Goal: Task Accomplishment & Management: Use online tool/utility

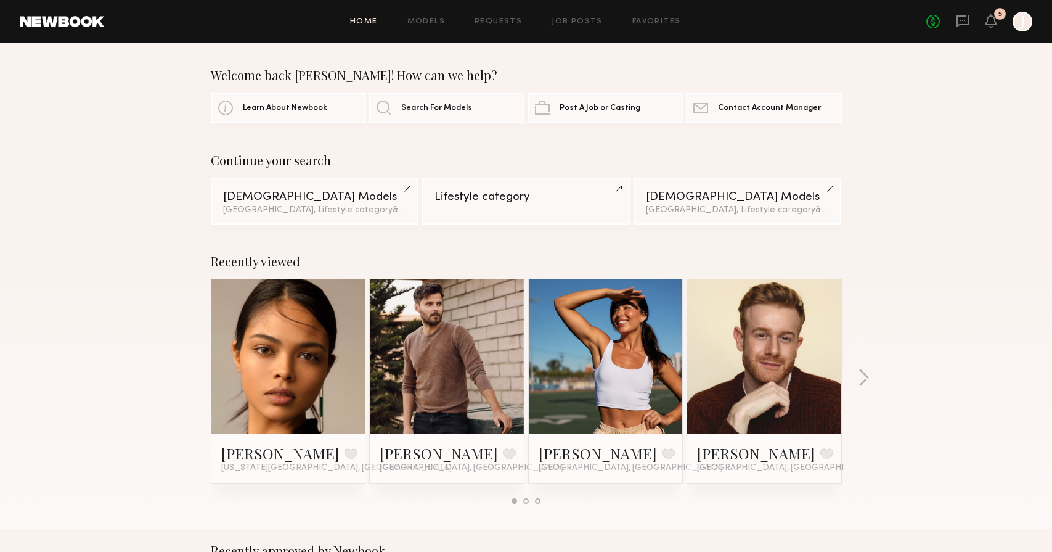
click at [1021, 27] on div at bounding box center [1023, 22] width 20 height 20
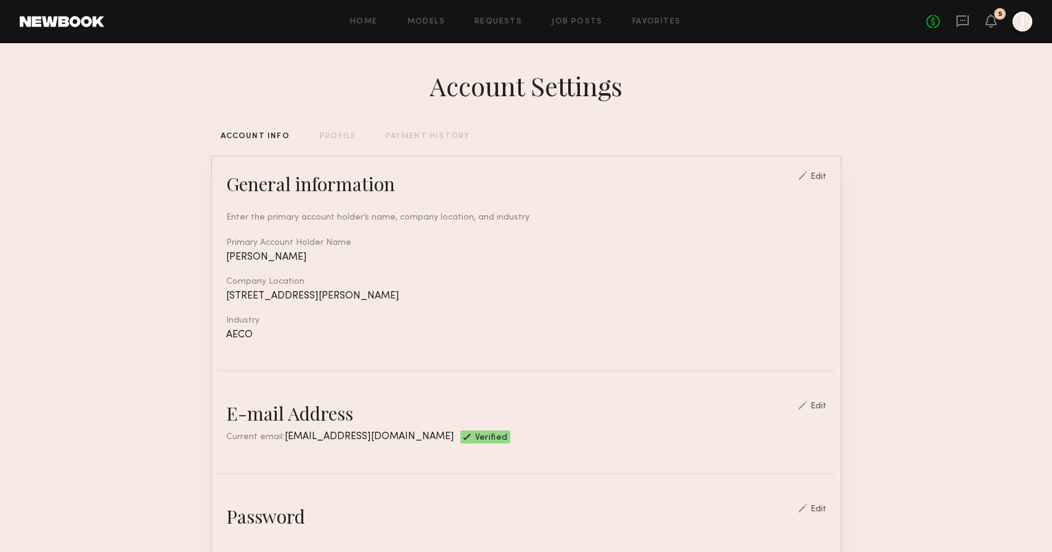
click at [586, 14] on div "Home Models Requests Job Posts Favorites Sign Out No fees up to $5,000 5 J" at bounding box center [568, 22] width 928 height 20
click at [586, 20] on link "Job Posts" at bounding box center [577, 22] width 51 height 8
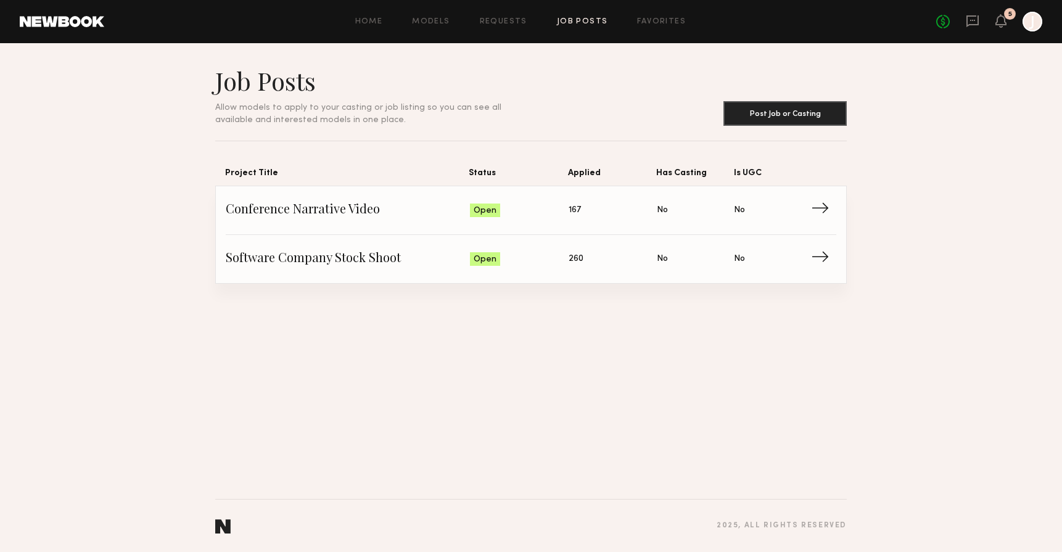
click at [1041, 16] on icon "J" at bounding box center [1032, 22] width 20 height 20
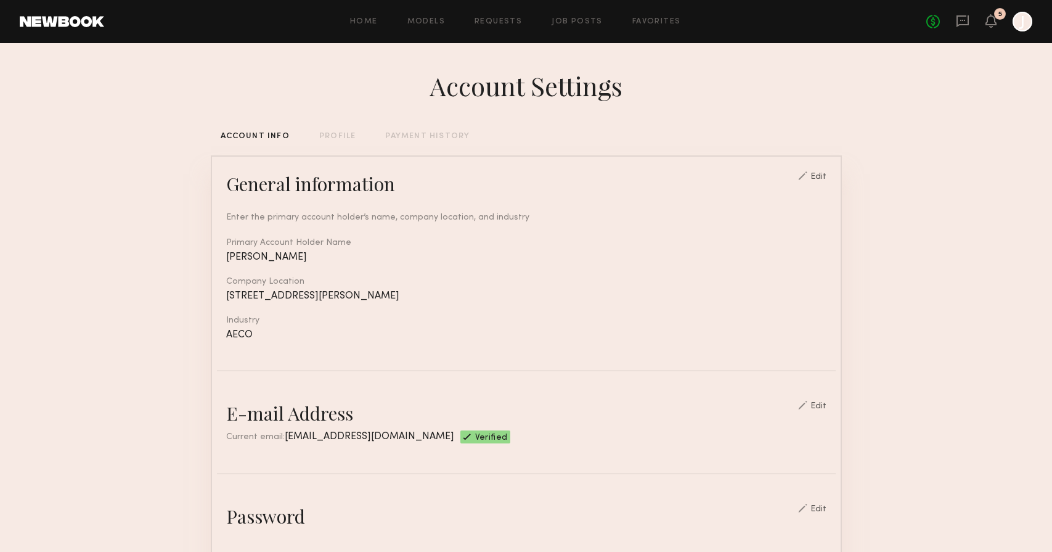
click at [345, 134] on div "PROFILE" at bounding box center [337, 137] width 36 height 8
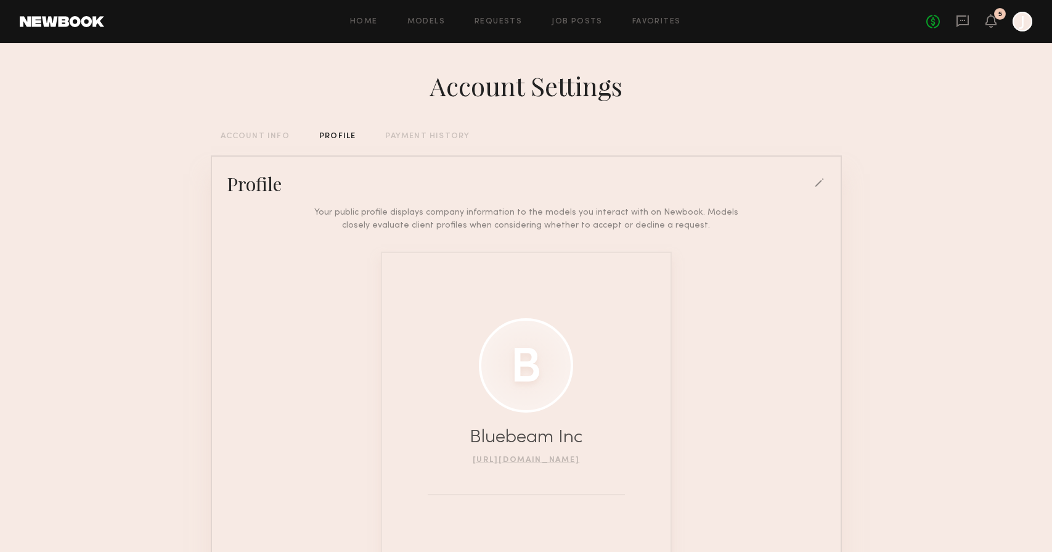
click at [541, 15] on div "Home Models Requests Job Posts Favorites Sign Out No fees up to $5,000 5 J" at bounding box center [568, 22] width 928 height 20
click at [557, 18] on link "Job Posts" at bounding box center [577, 22] width 51 height 8
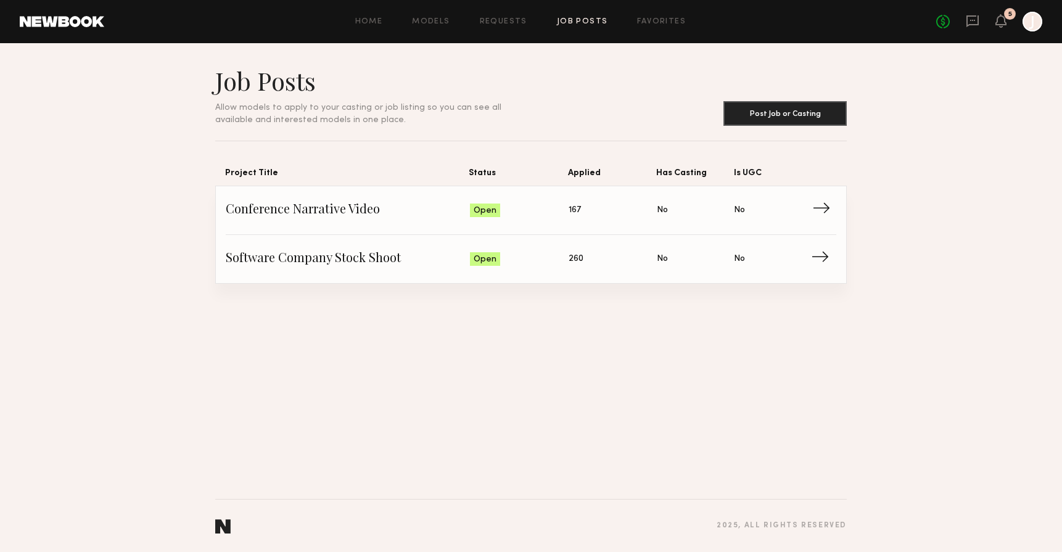
click at [395, 214] on span "Conference Narrative Video" at bounding box center [348, 210] width 244 height 18
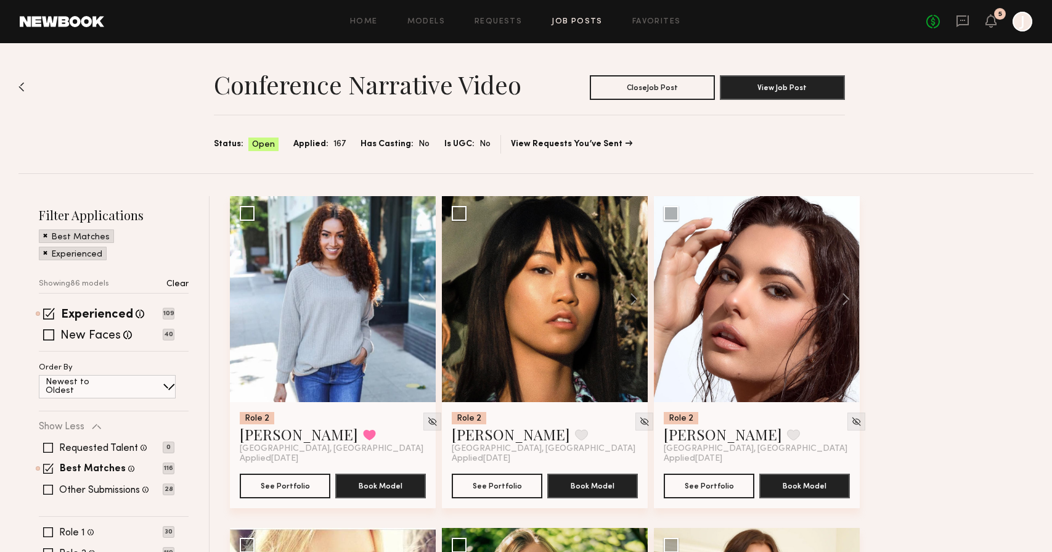
scroll to position [435, 0]
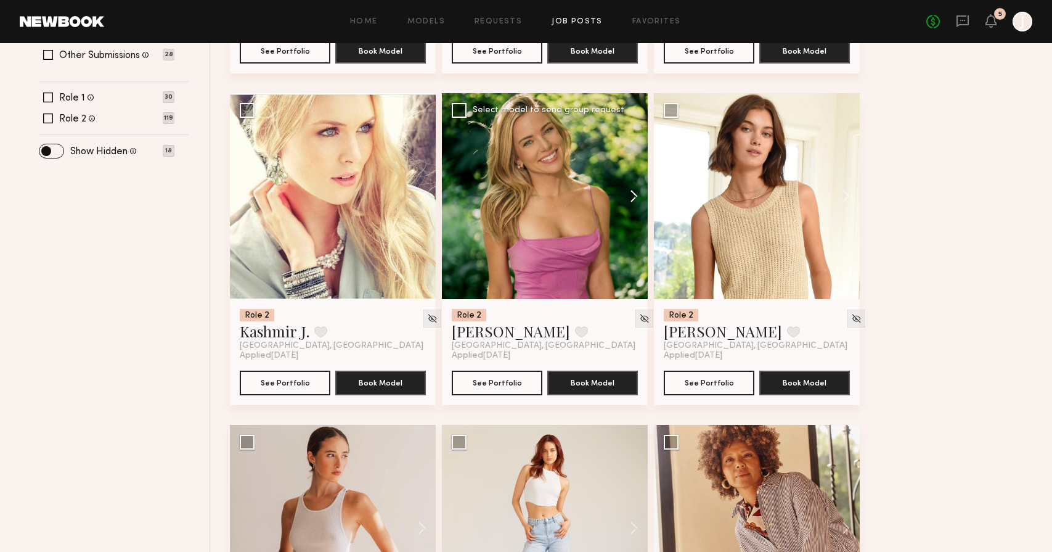
click at [634, 202] on button at bounding box center [628, 196] width 39 height 206
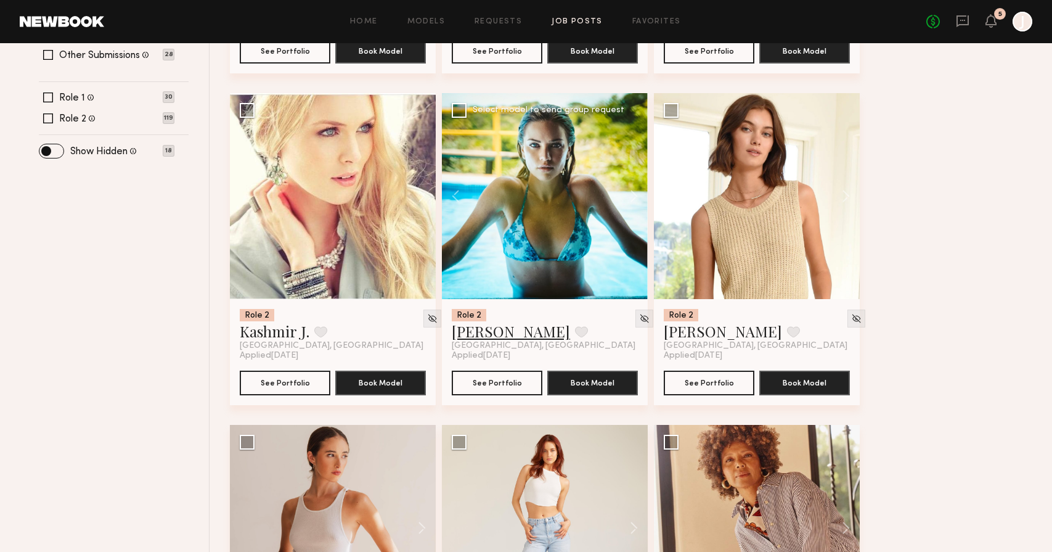
click at [493, 332] on link "[PERSON_NAME]" at bounding box center [511, 331] width 118 height 20
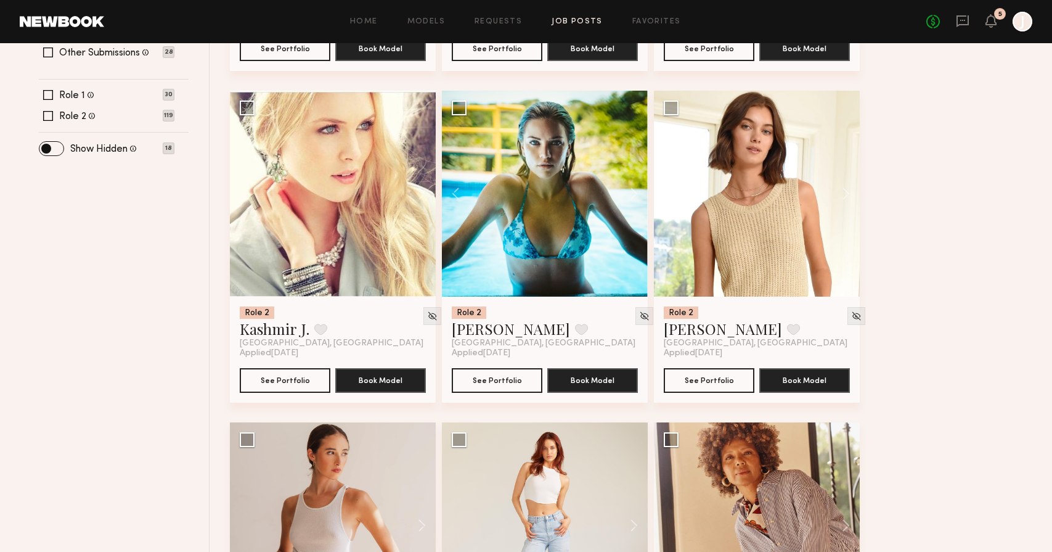
scroll to position [680, 0]
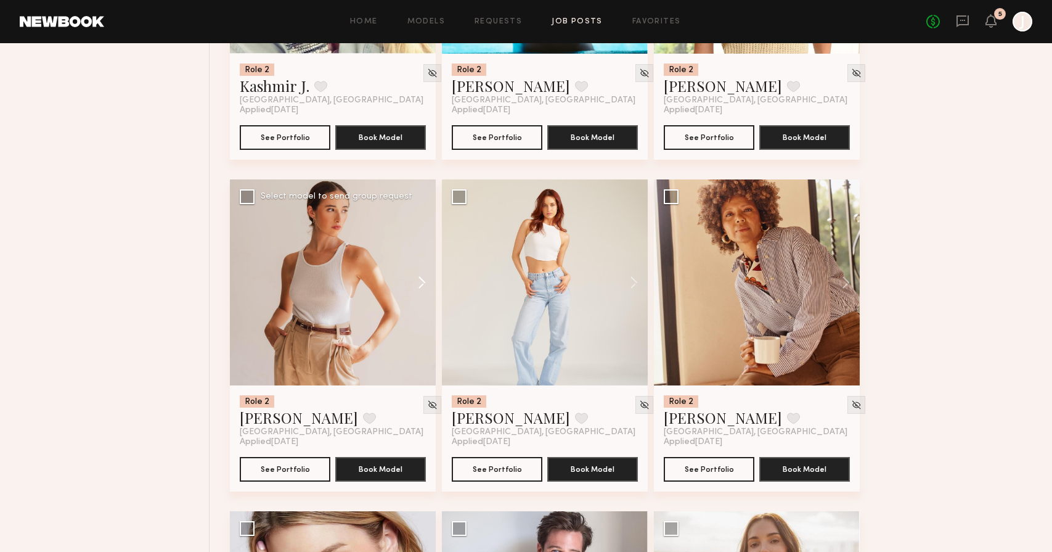
click at [421, 274] on button at bounding box center [415, 282] width 39 height 206
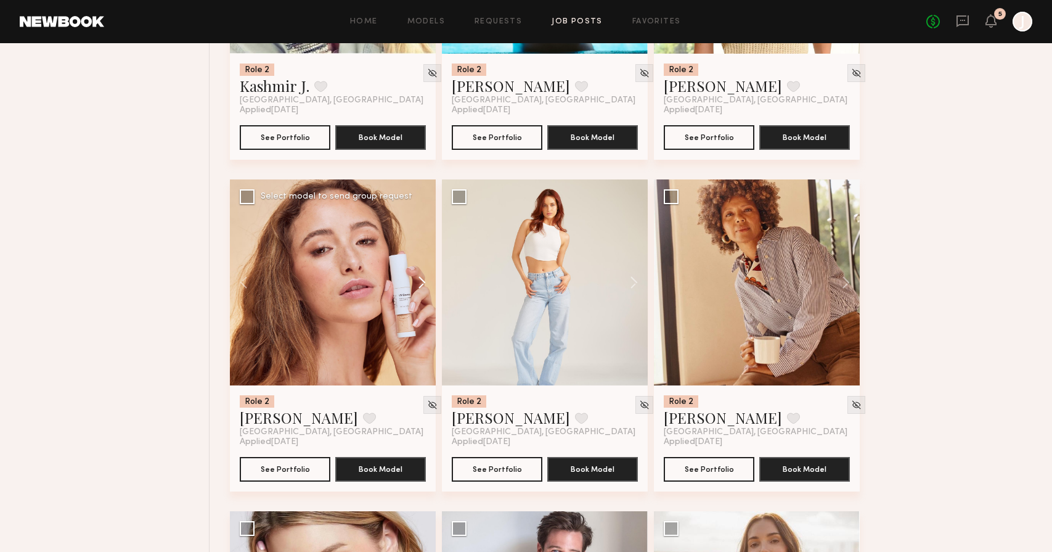
click at [421, 274] on button at bounding box center [415, 282] width 39 height 206
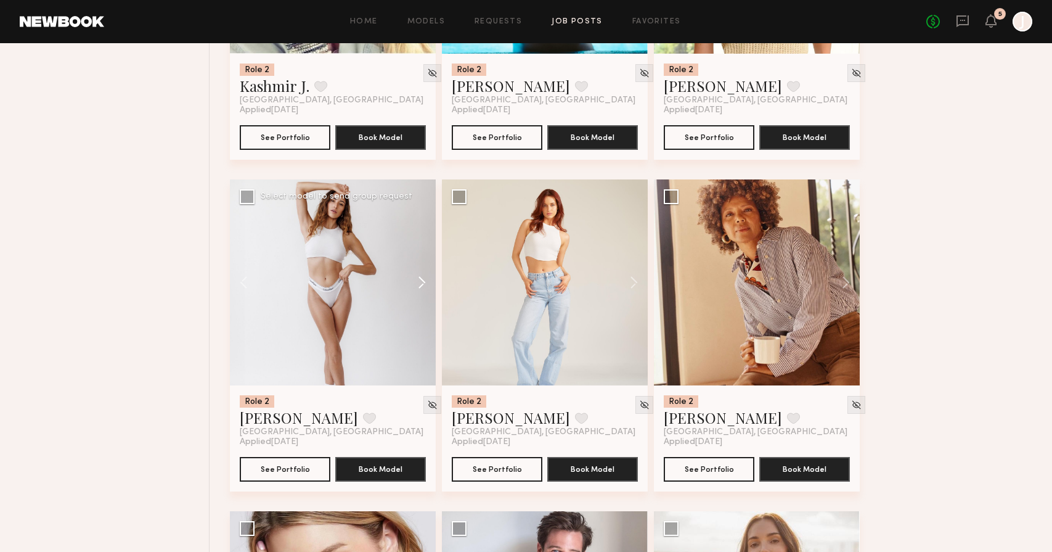
click at [421, 274] on button at bounding box center [415, 282] width 39 height 206
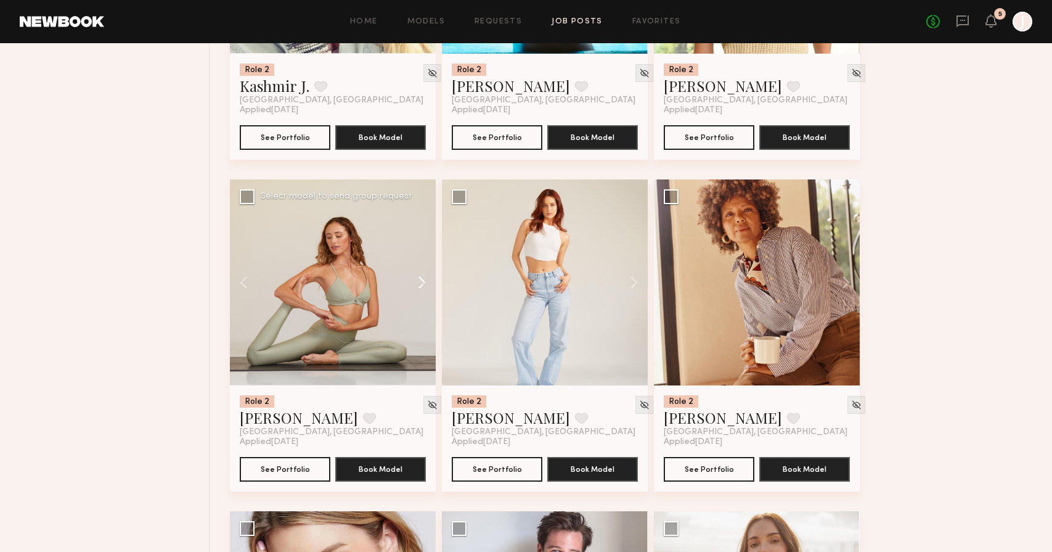
click at [421, 274] on button at bounding box center [415, 282] width 39 height 206
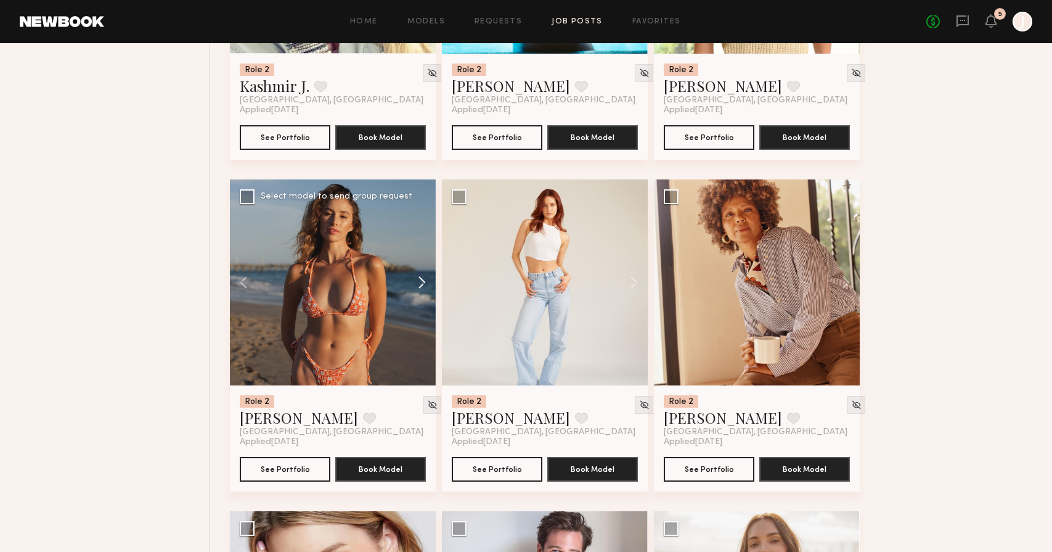
click at [421, 274] on button at bounding box center [415, 282] width 39 height 206
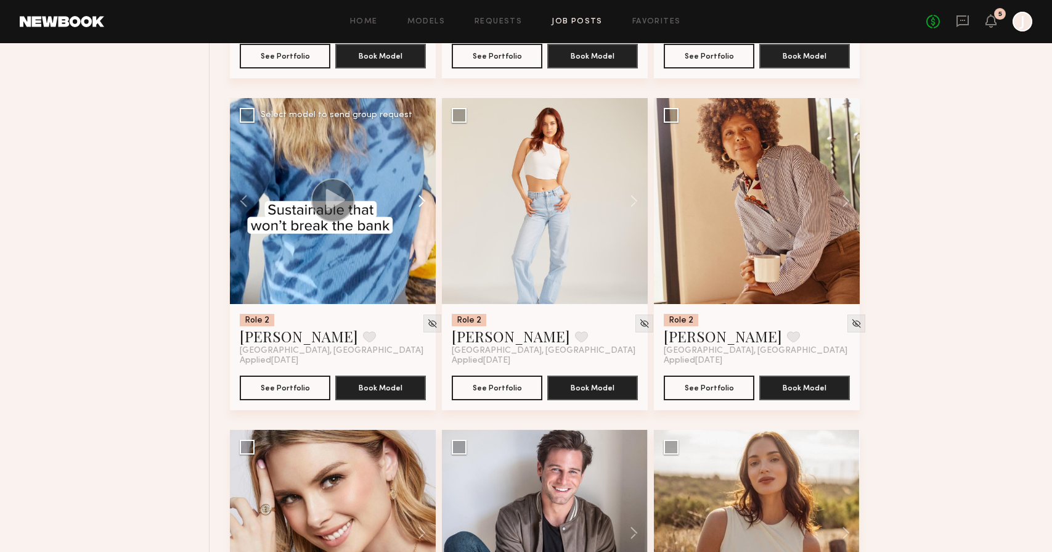
scroll to position [1022, 0]
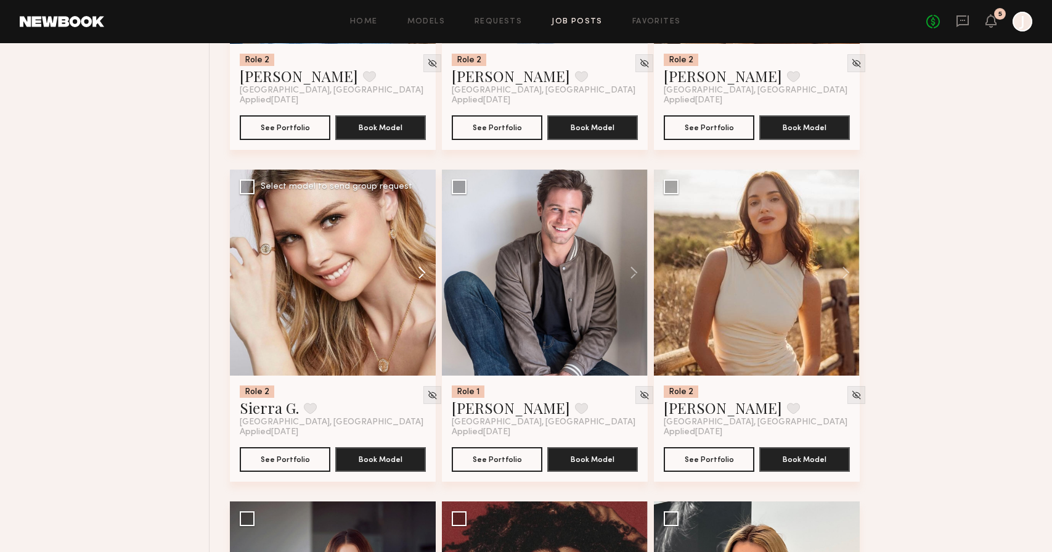
click at [420, 277] on button at bounding box center [415, 273] width 39 height 206
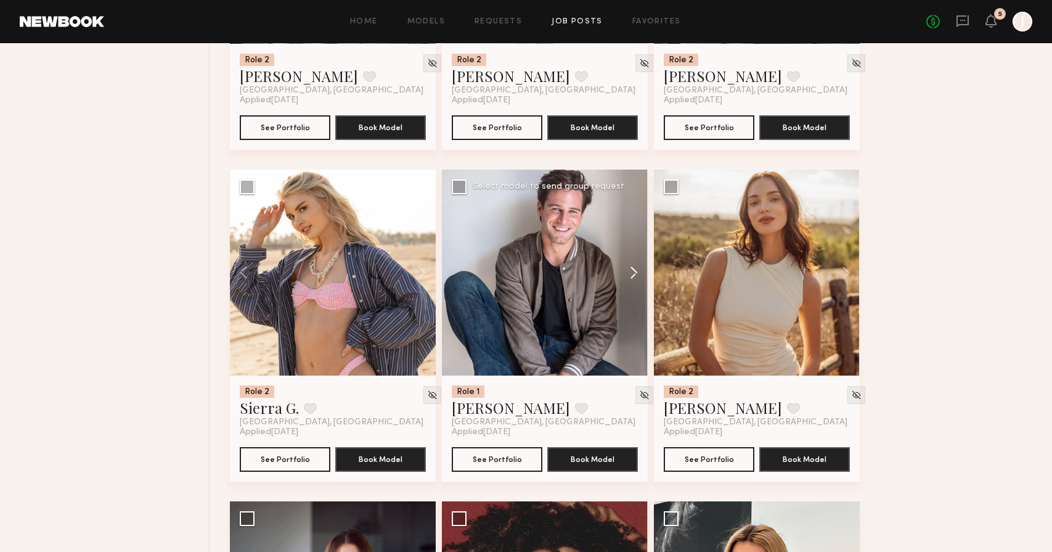
click at [641, 273] on button at bounding box center [628, 273] width 39 height 206
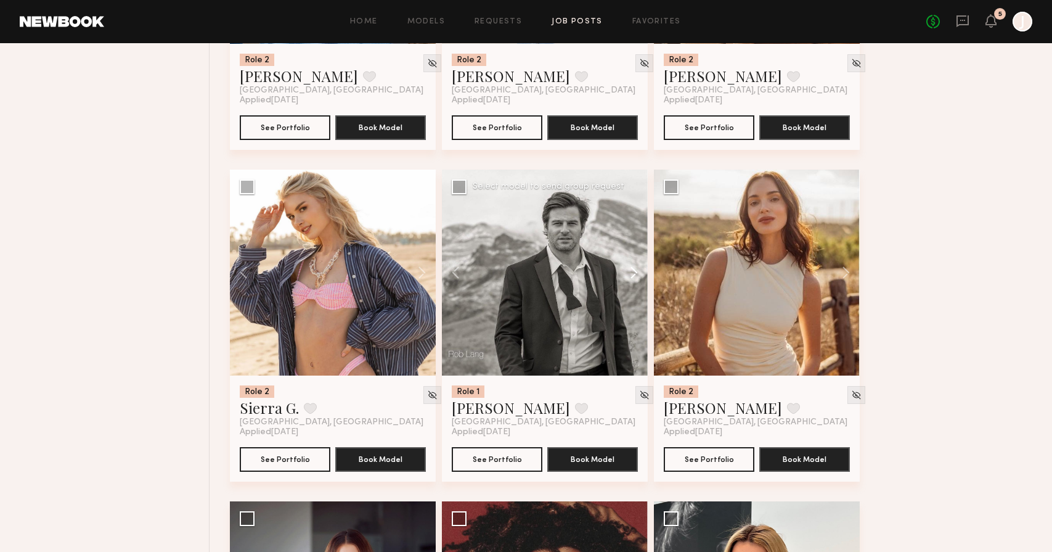
click at [641, 273] on button at bounding box center [628, 273] width 39 height 206
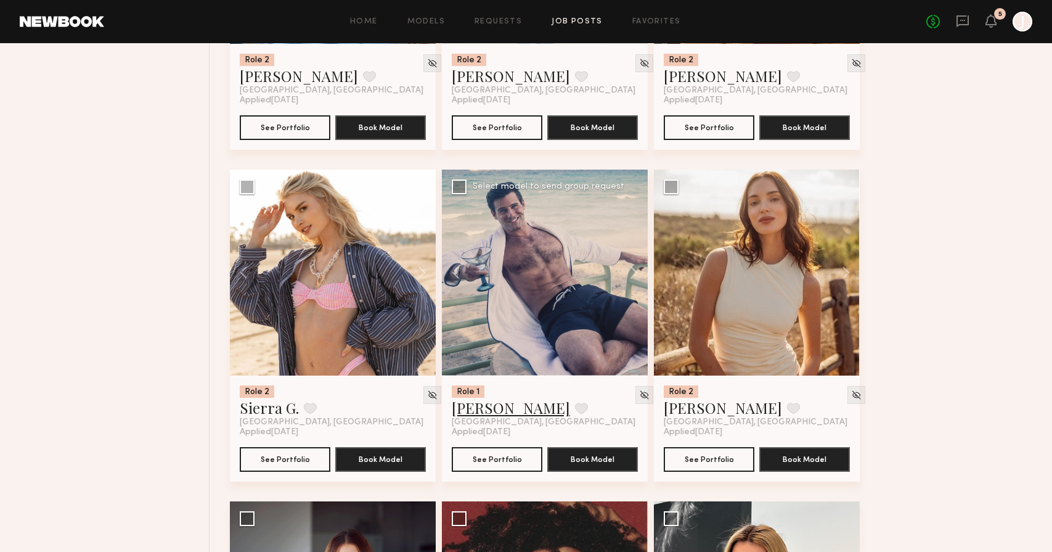
click at [478, 411] on link "[PERSON_NAME]" at bounding box center [511, 408] width 118 height 20
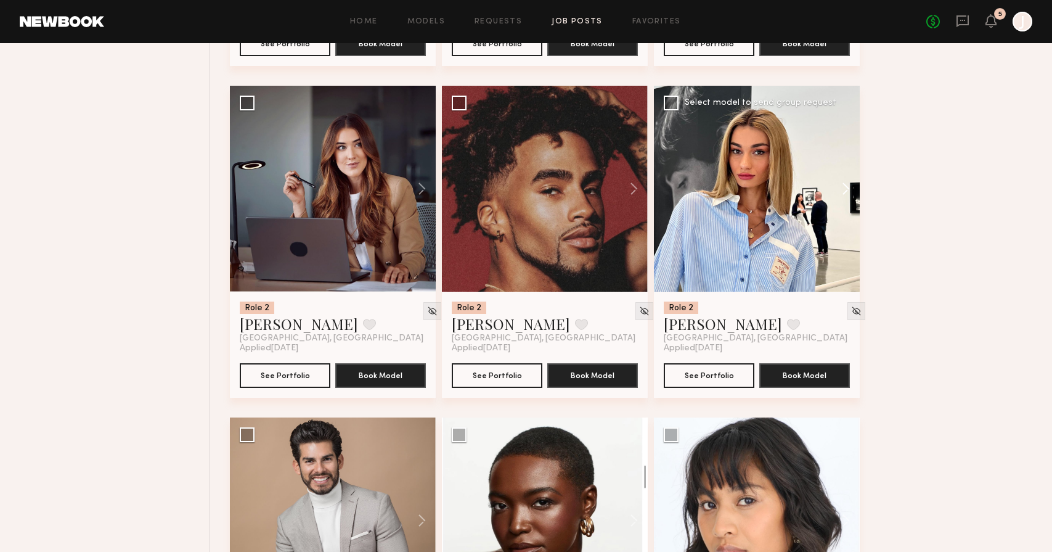
scroll to position [1064, 0]
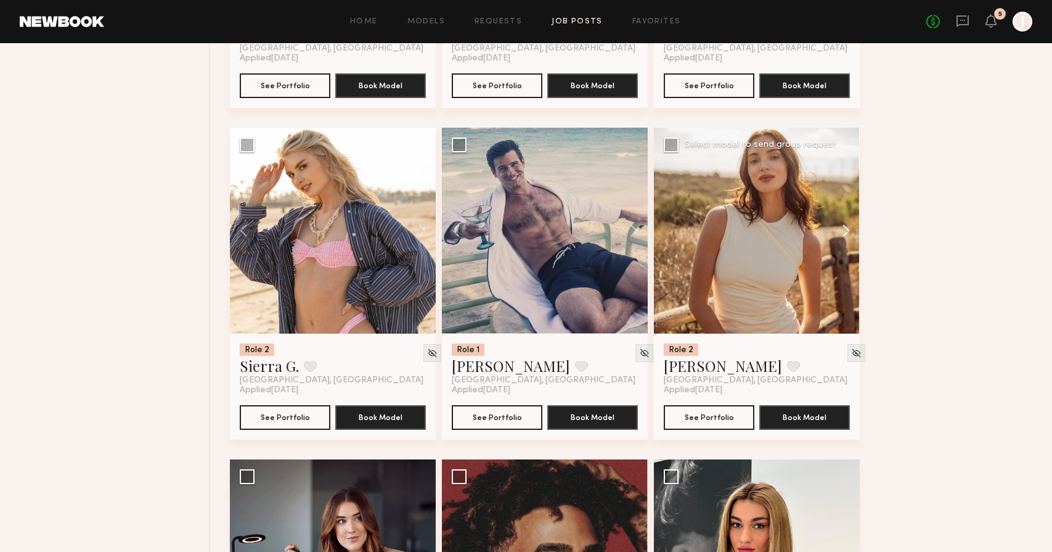
click at [845, 236] on button at bounding box center [840, 231] width 39 height 206
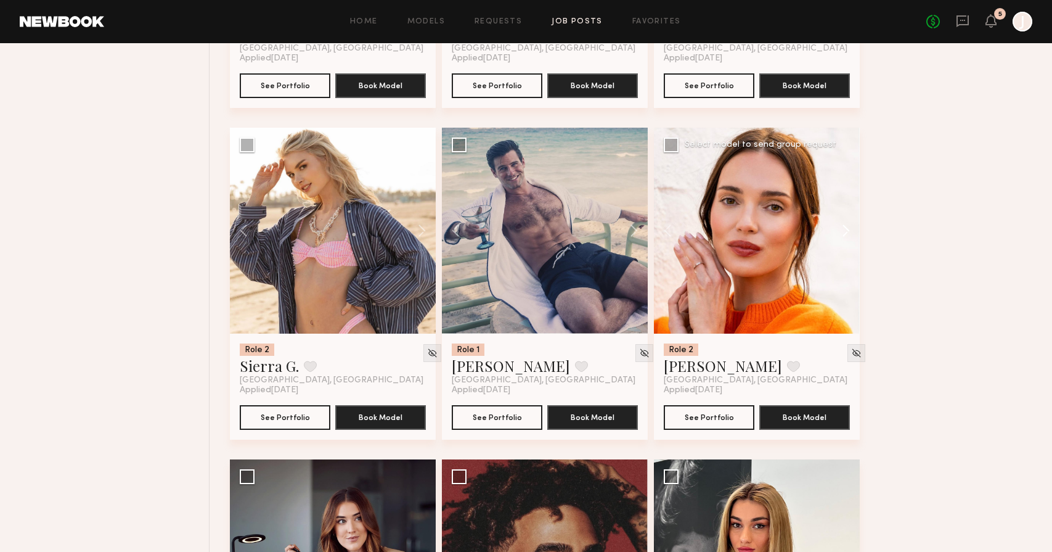
click at [845, 236] on button at bounding box center [840, 231] width 39 height 206
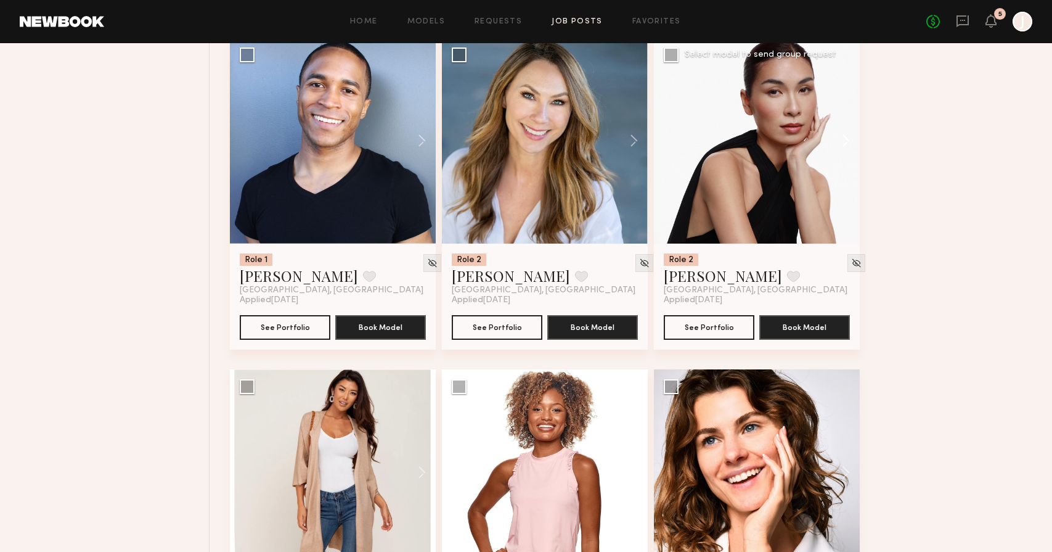
scroll to position [2417, 0]
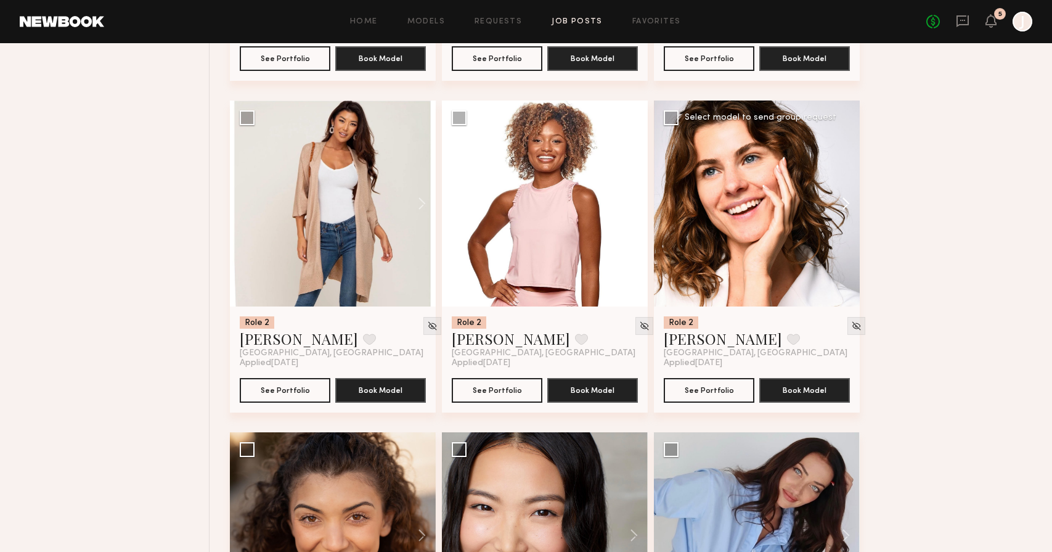
click at [843, 211] on button at bounding box center [840, 203] width 39 height 206
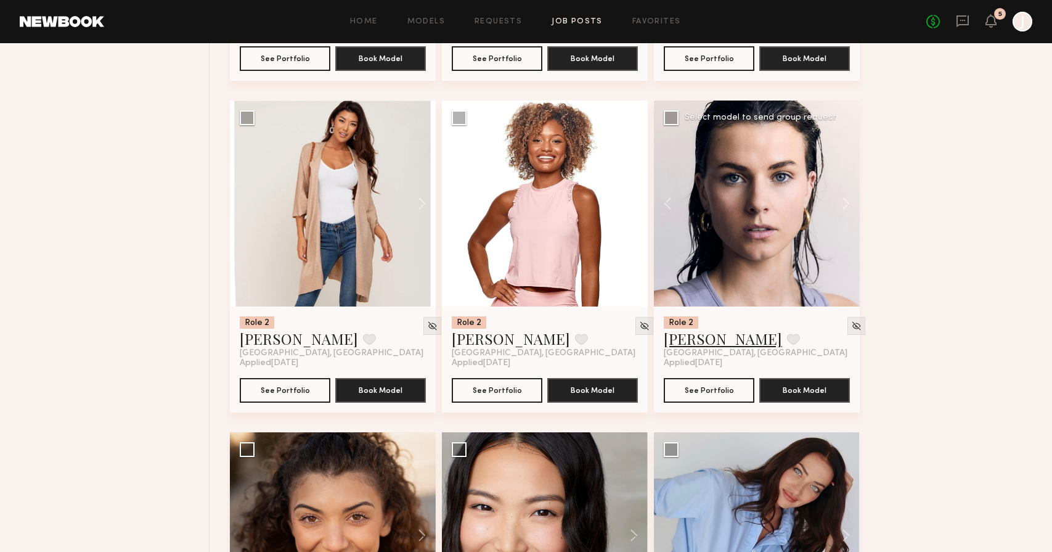
click at [697, 342] on link "[PERSON_NAME]" at bounding box center [723, 339] width 118 height 20
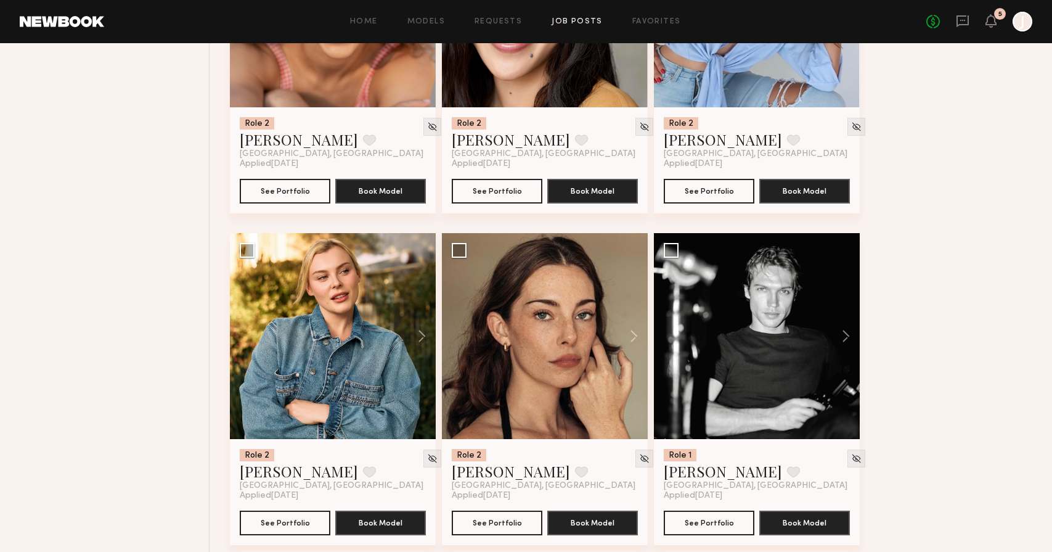
scroll to position [2973, 0]
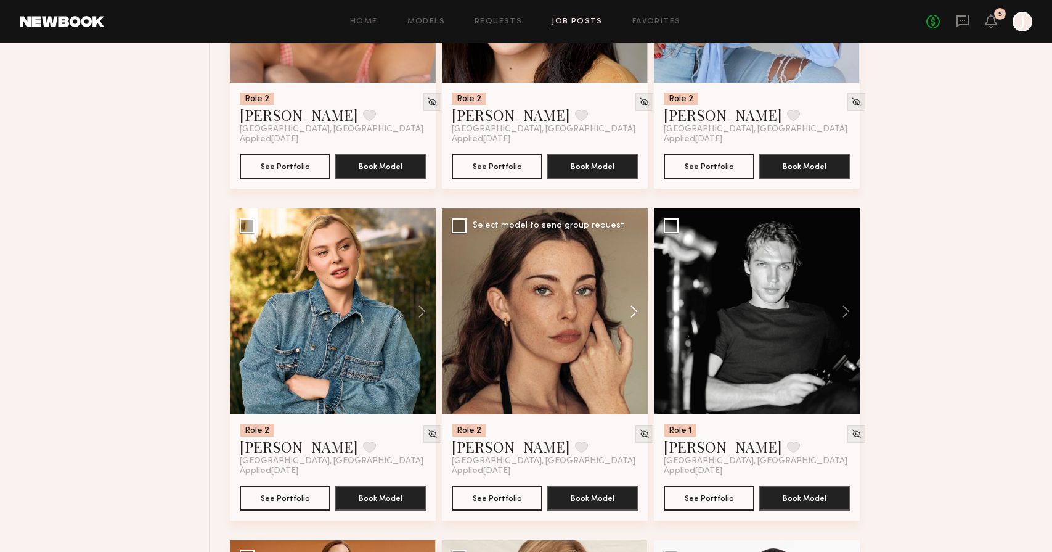
click at [625, 311] on button at bounding box center [628, 311] width 39 height 206
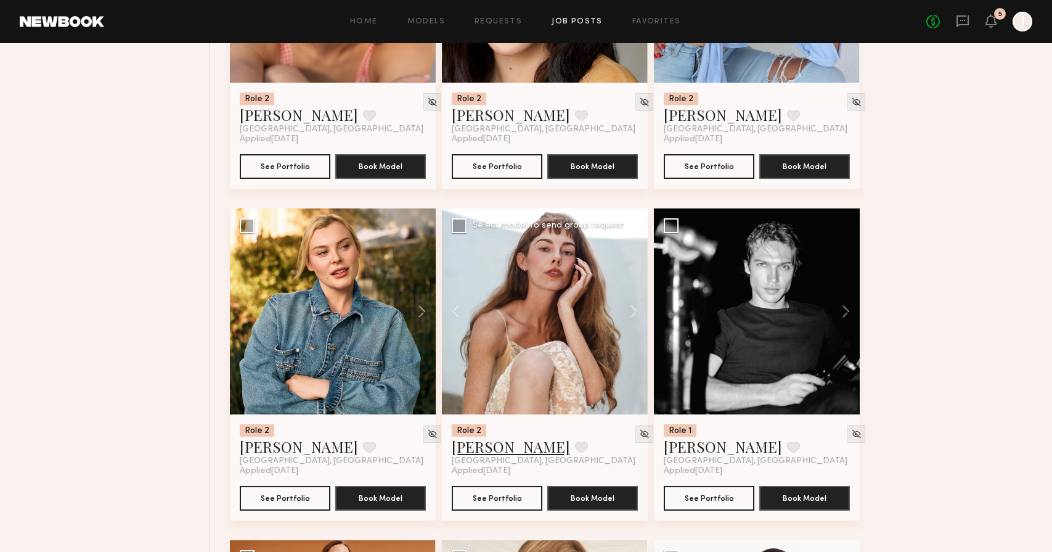
click at [472, 451] on link "[PERSON_NAME]" at bounding box center [511, 447] width 118 height 20
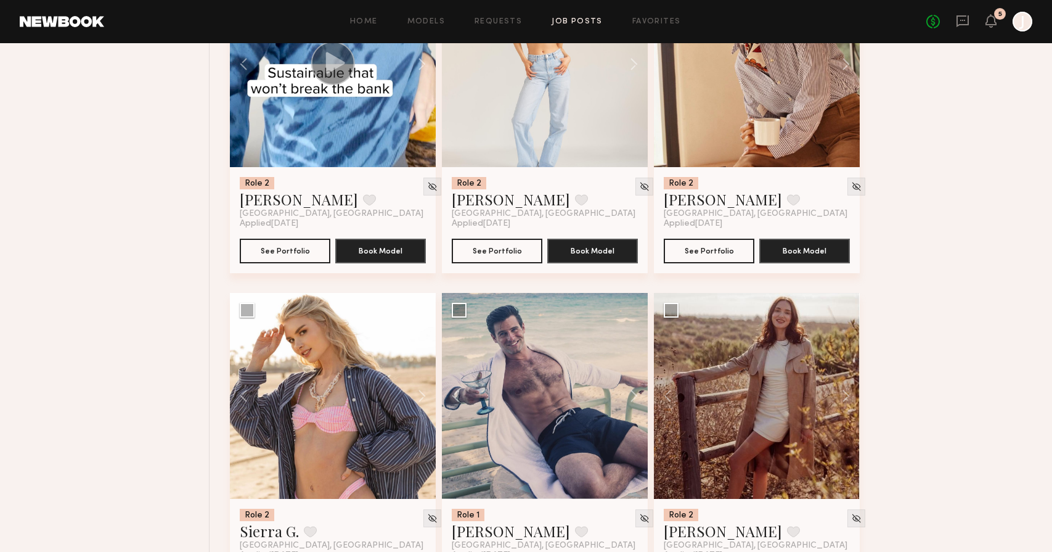
scroll to position [0, 0]
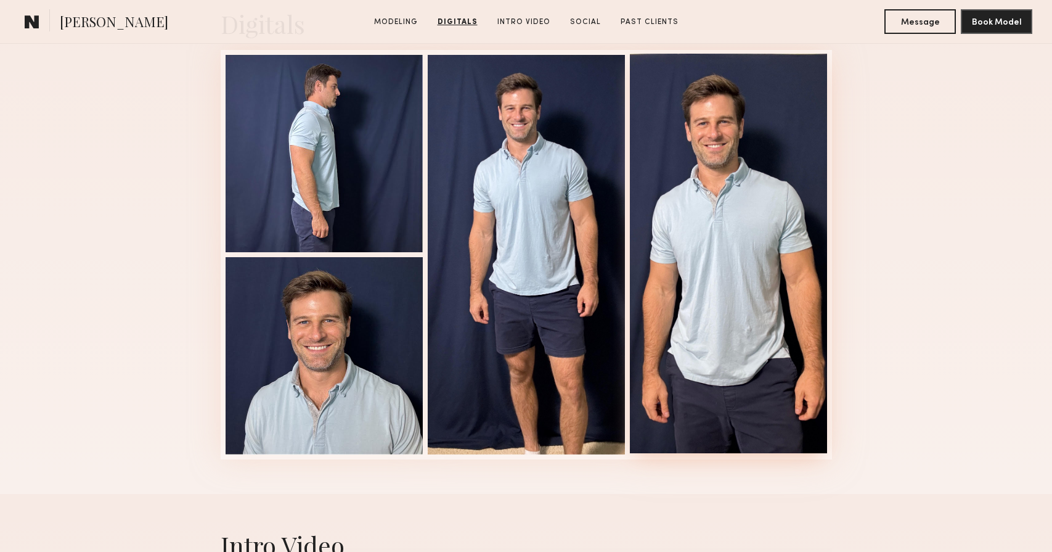
scroll to position [1260, 0]
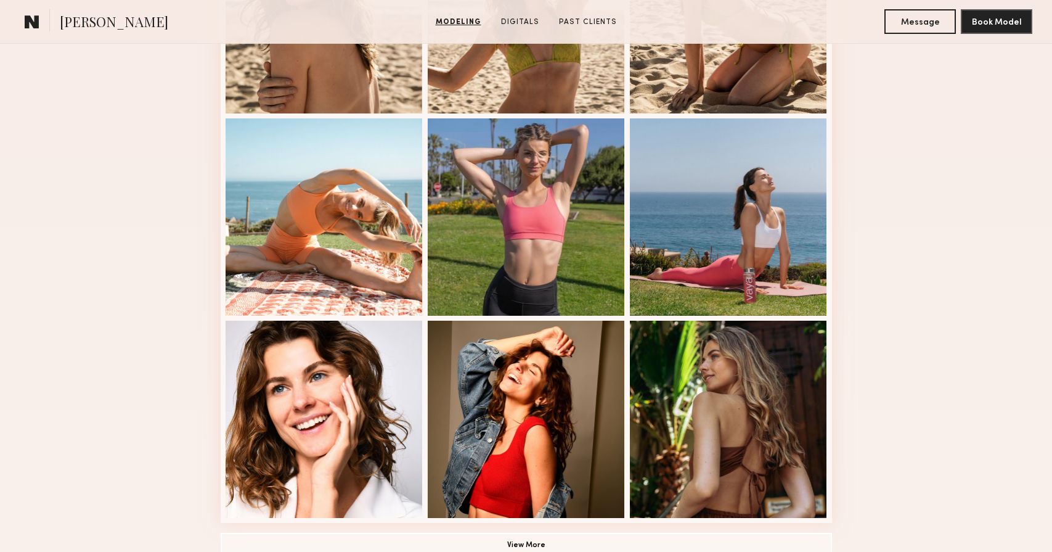
scroll to position [917, 0]
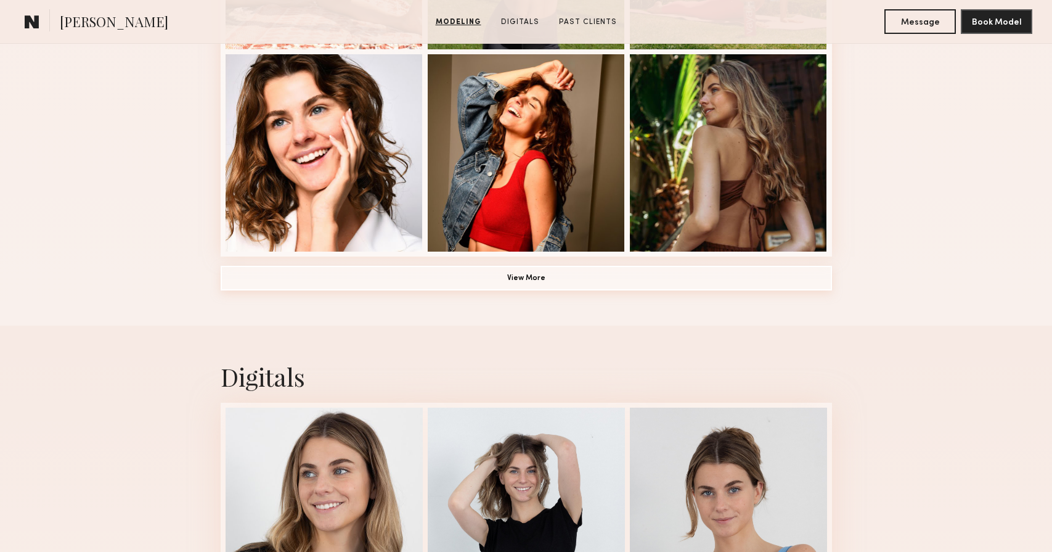
click at [679, 284] on button "View More" at bounding box center [527, 278] width 612 height 25
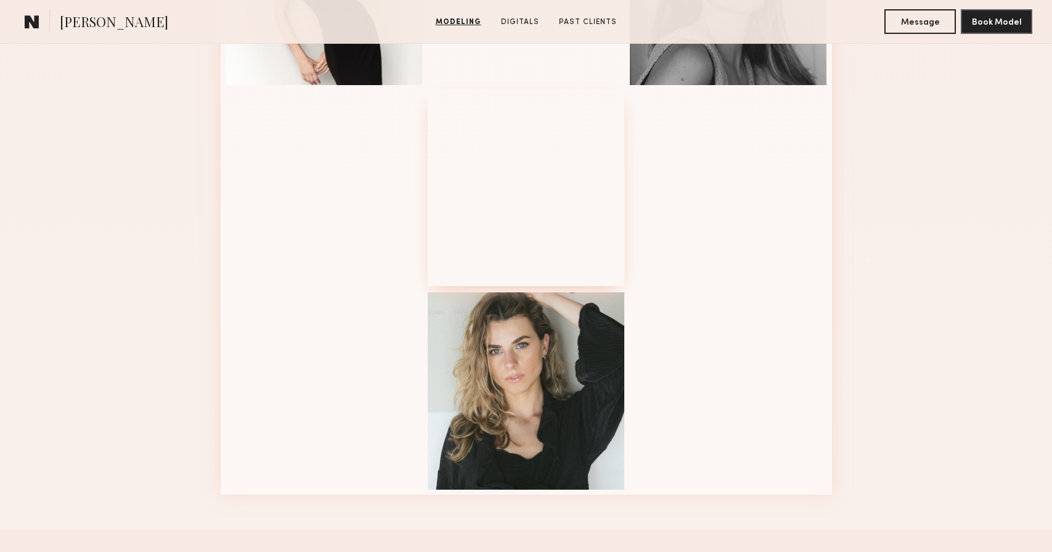
scroll to position [0, 0]
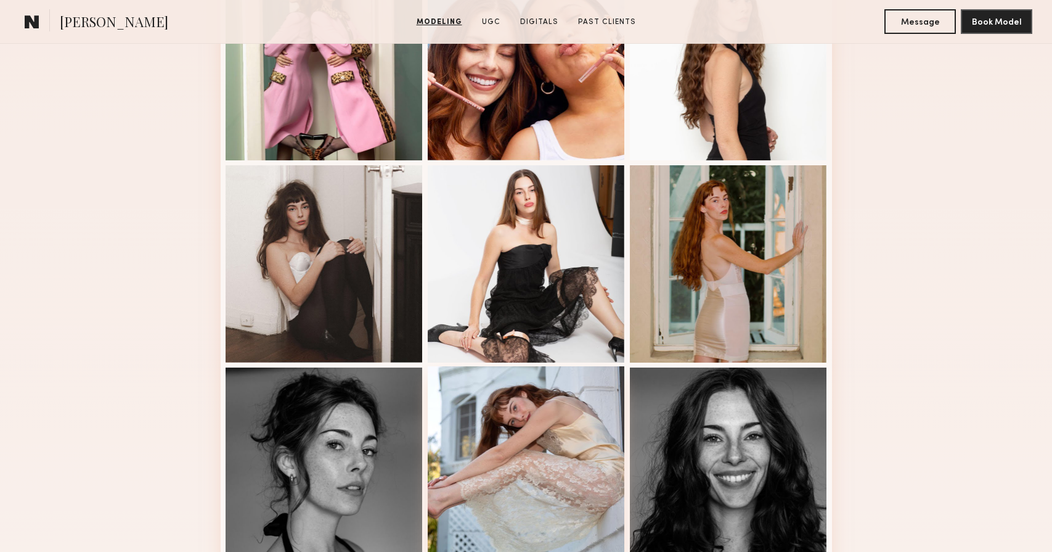
scroll to position [694, 0]
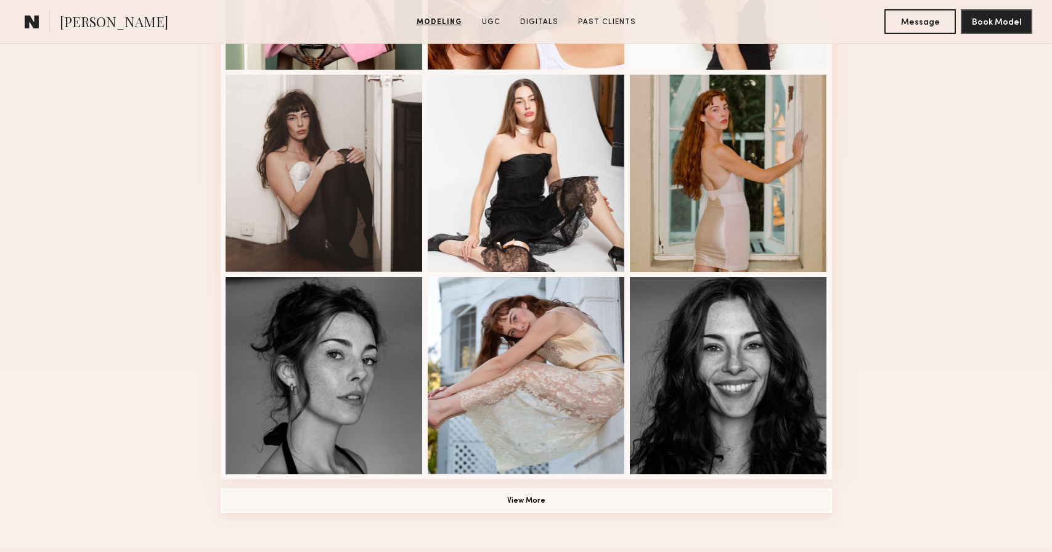
click at [507, 499] on button "View More" at bounding box center [527, 500] width 612 height 25
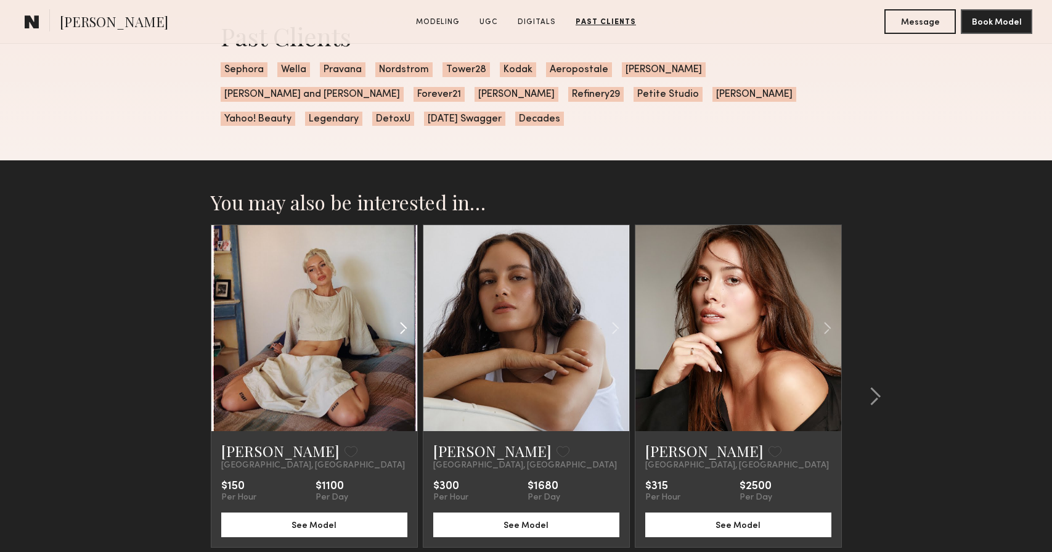
scroll to position [2991, 0]
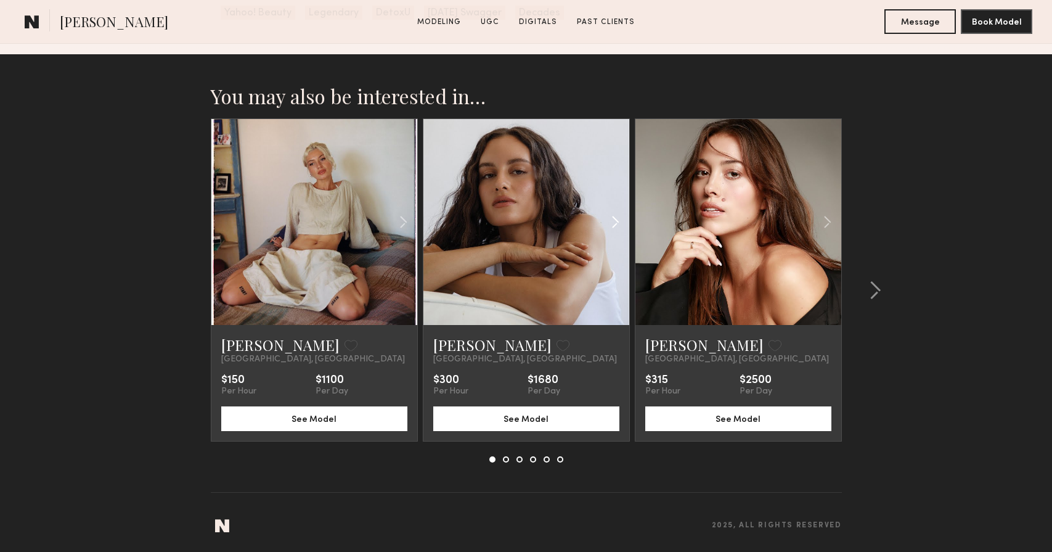
click at [610, 224] on common-icon at bounding box center [616, 221] width 18 height 23
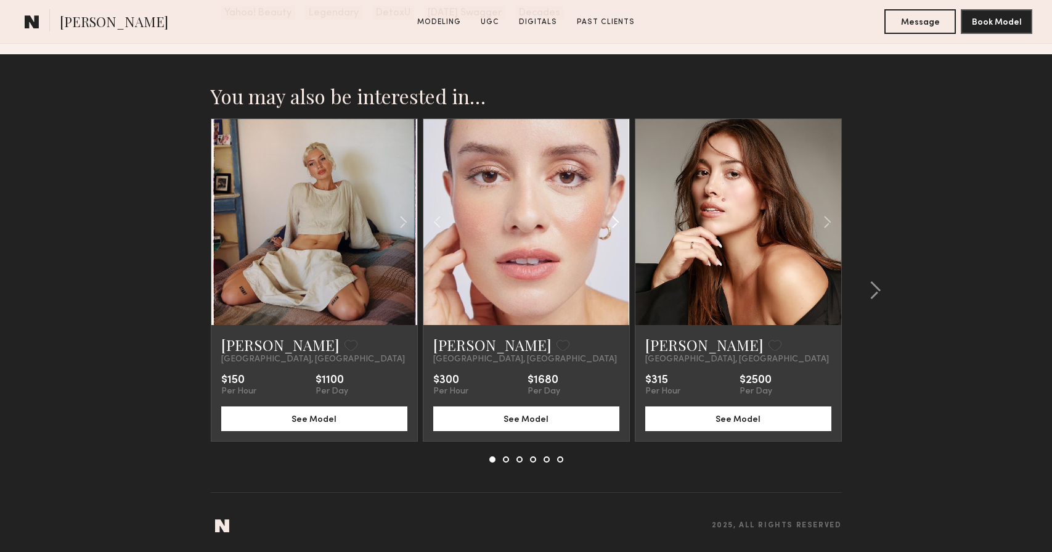
click at [610, 224] on common-icon at bounding box center [616, 221] width 18 height 23
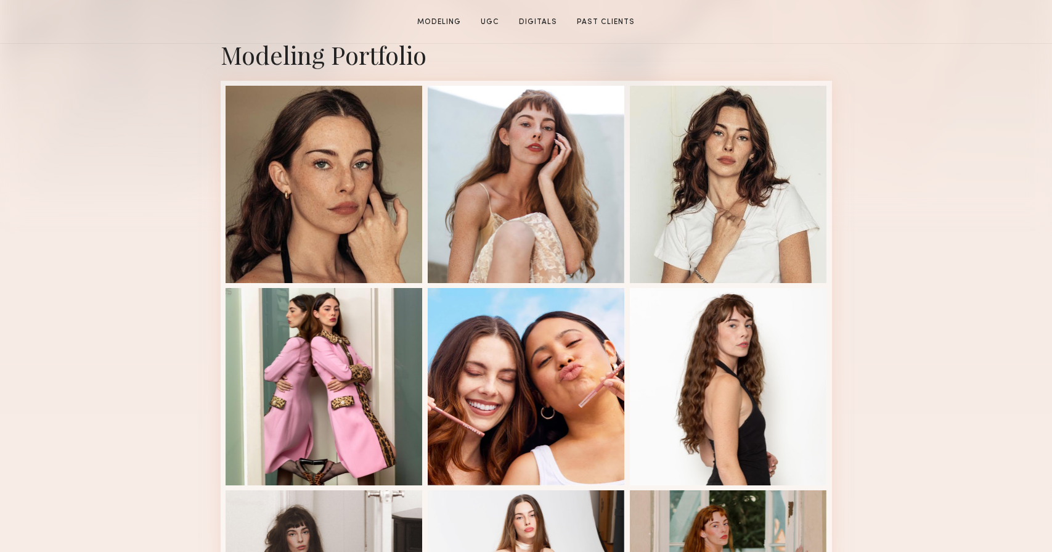
scroll to position [0, 0]
